Goal: Task Accomplishment & Management: Complete application form

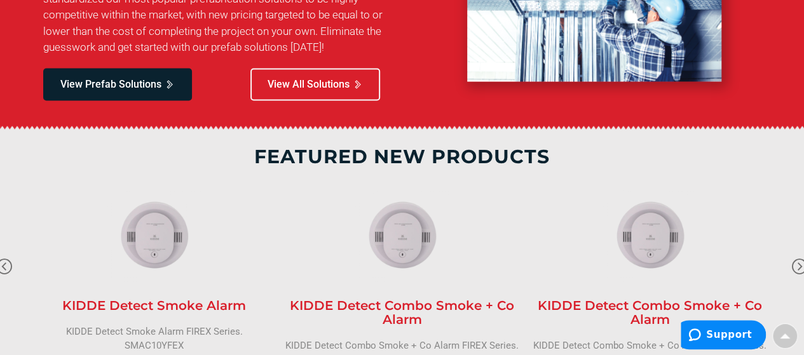
scroll to position [2208, 0]
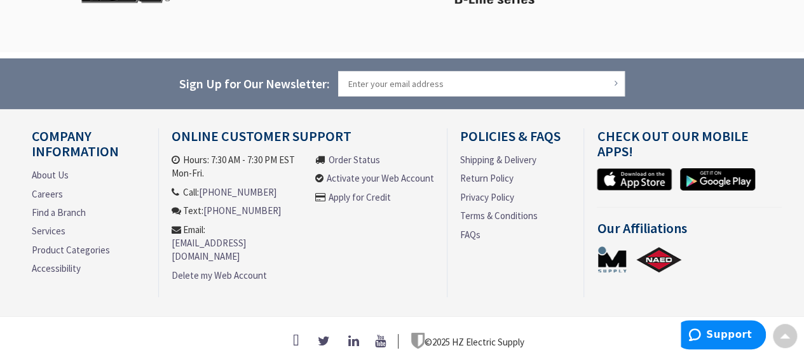
click at [348, 174] on link "Activate your Web Account" at bounding box center [380, 178] width 107 height 13
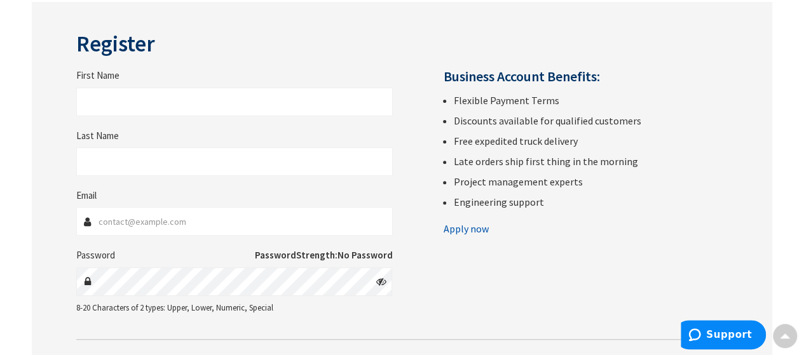
scroll to position [163, 0]
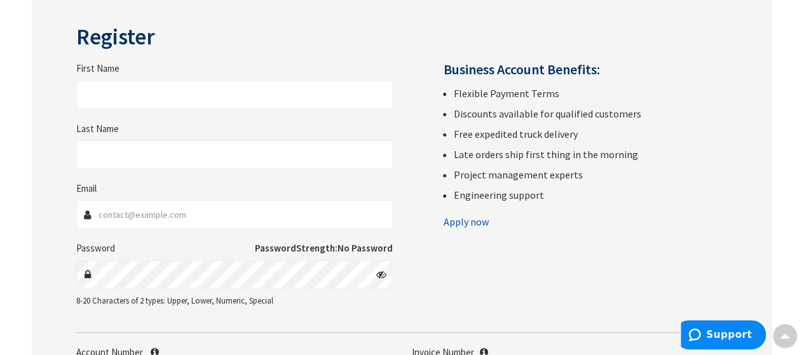
click at [463, 223] on link "Apply now" at bounding box center [466, 222] width 45 height 20
